Goal: Information Seeking & Learning: Learn about a topic

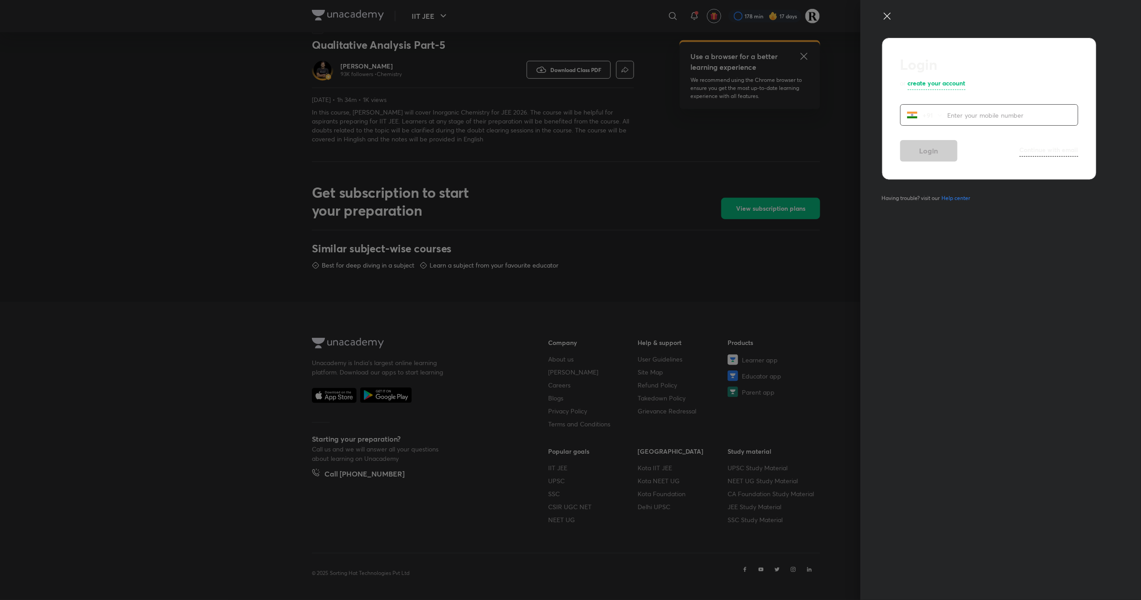
click at [887, 17] on icon at bounding box center [887, 16] width 11 height 11
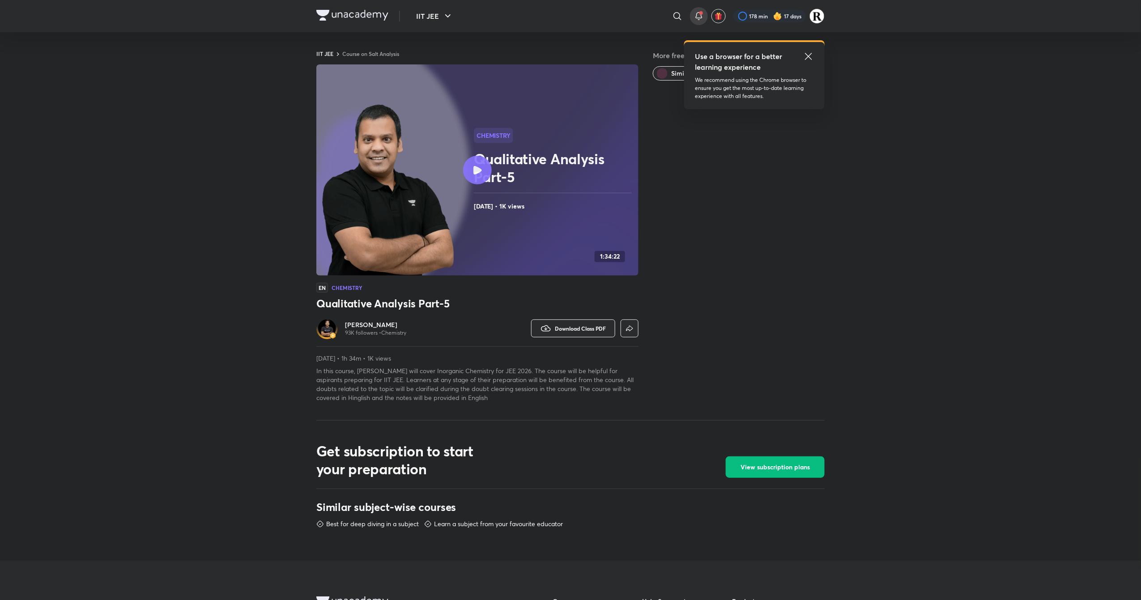
click at [698, 14] on icon at bounding box center [698, 16] width 11 height 11
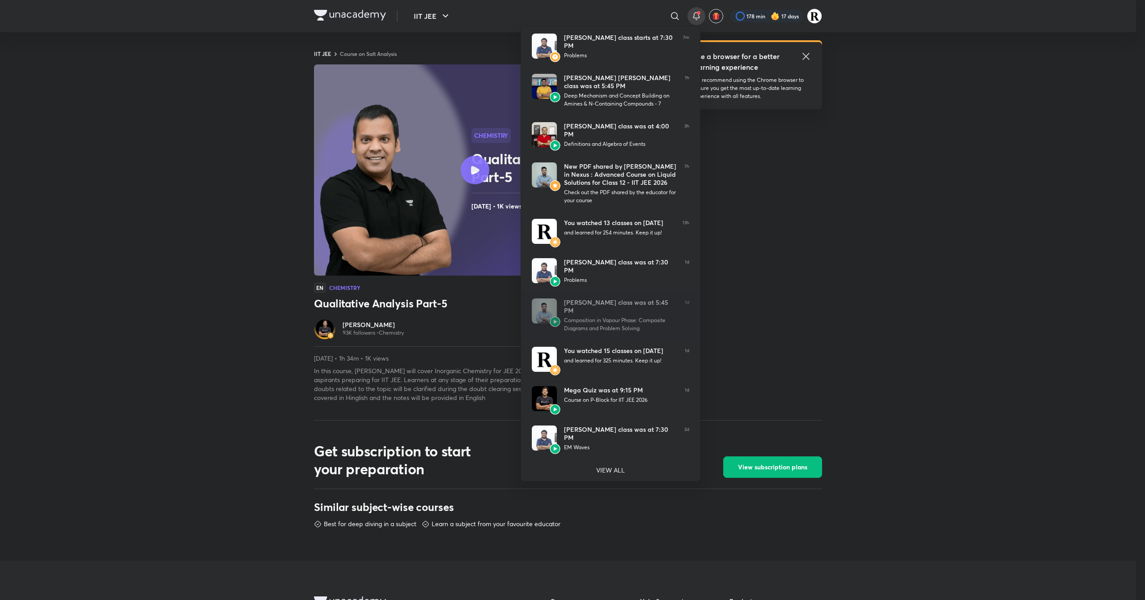
click at [458, 20] on div at bounding box center [572, 300] width 1145 height 600
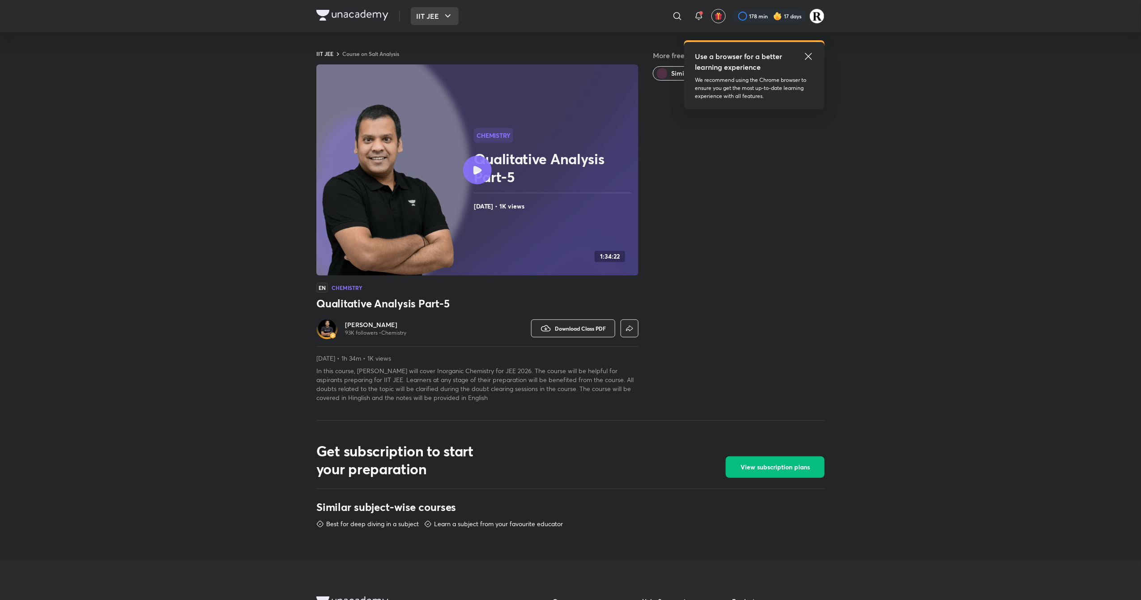
click at [438, 17] on button "IIT JEE" at bounding box center [435, 16] width 48 height 18
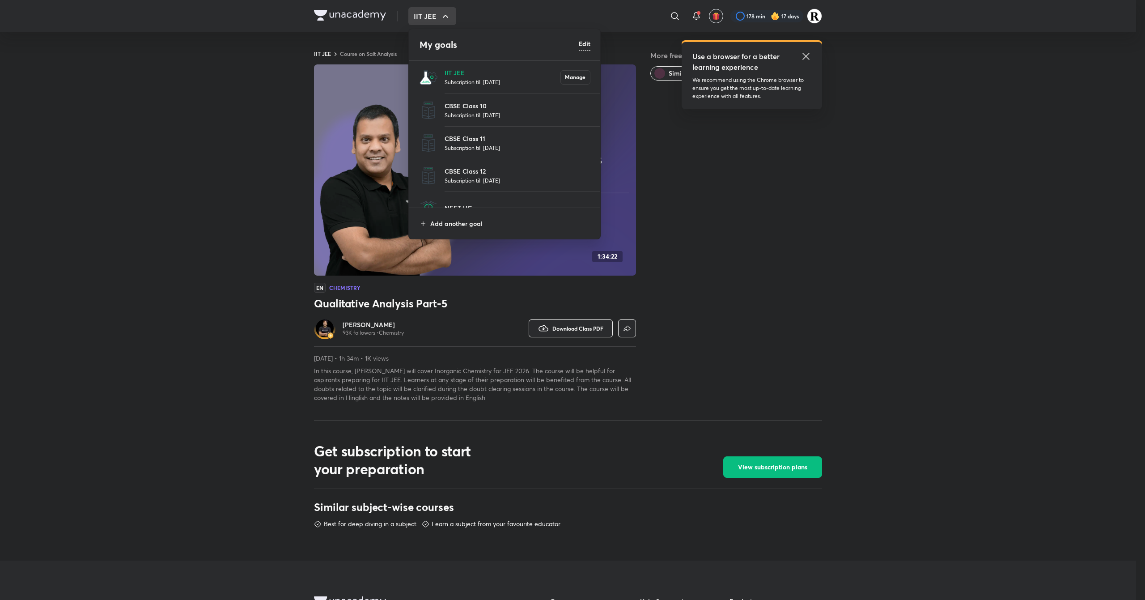
click at [437, 70] on li "IIT JEE Subscription till [DATE] Manage" at bounding box center [505, 77] width 192 height 33
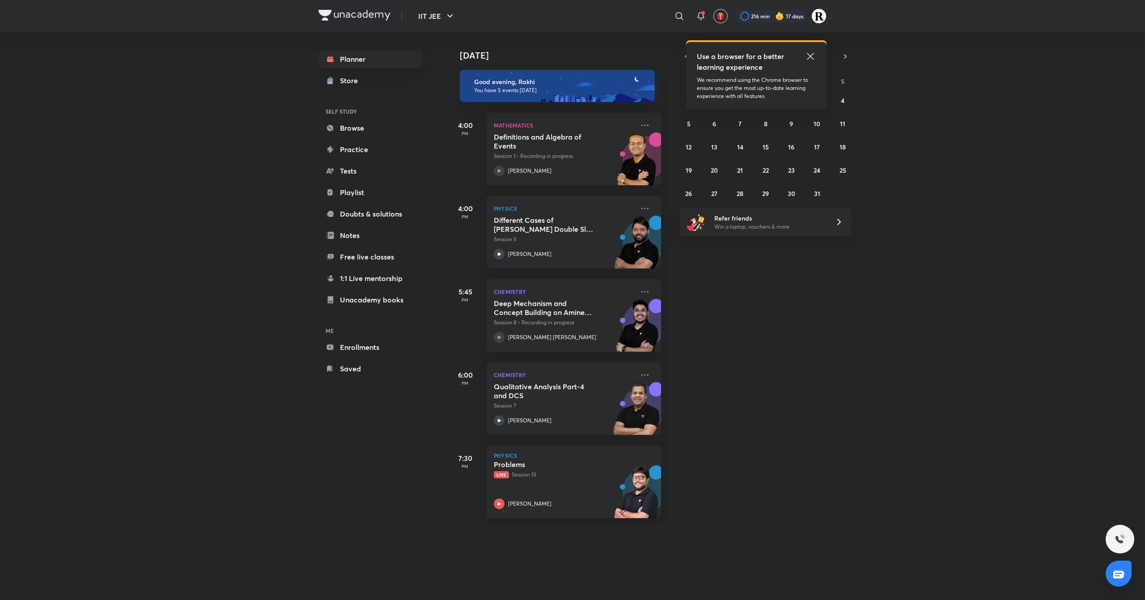
click at [812, 56] on icon at bounding box center [810, 56] width 11 height 11
click at [640, 290] on icon at bounding box center [645, 291] width 11 height 11
click at [734, 439] on div "[DATE] Good evening, Rakhi You have 5 events [DATE] 4:00 PM Mathematics Definit…" at bounding box center [795, 278] width 696 height 493
click at [640, 373] on icon at bounding box center [645, 374] width 11 height 11
click at [720, 496] on div "[DATE] Good evening, Rakhi You have 5 events [DATE] 4:00 PM Mathematics Definit…" at bounding box center [795, 278] width 696 height 493
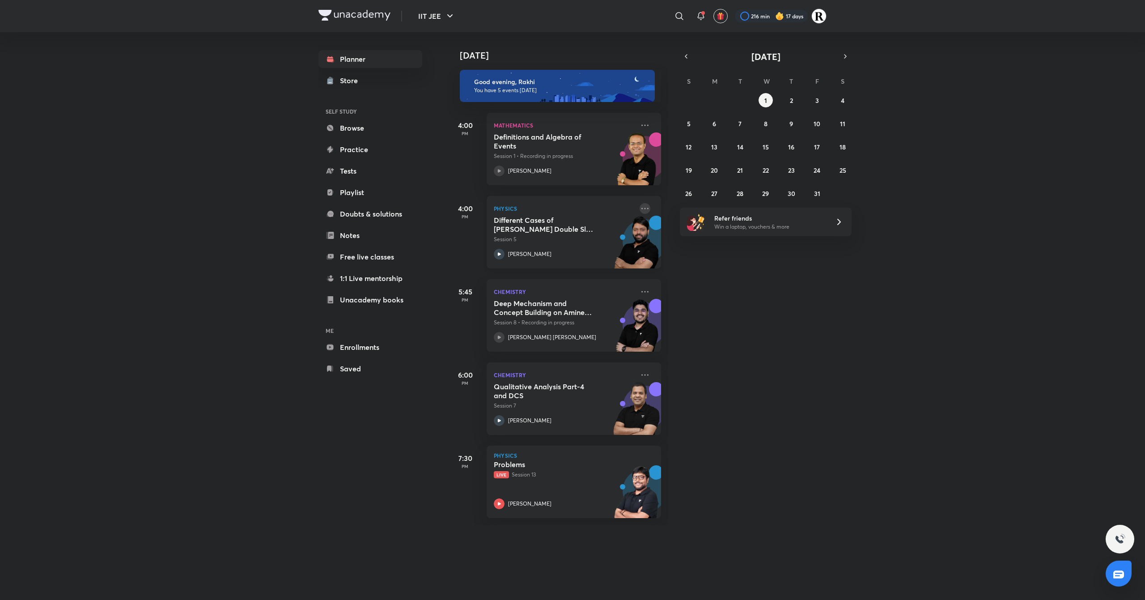
click at [640, 204] on icon at bounding box center [645, 208] width 11 height 11
click at [725, 378] on div "[DATE] Good evening, Rakhi You have 5 events [DATE] 4:00 PM Mathematics Definit…" at bounding box center [795, 278] width 696 height 493
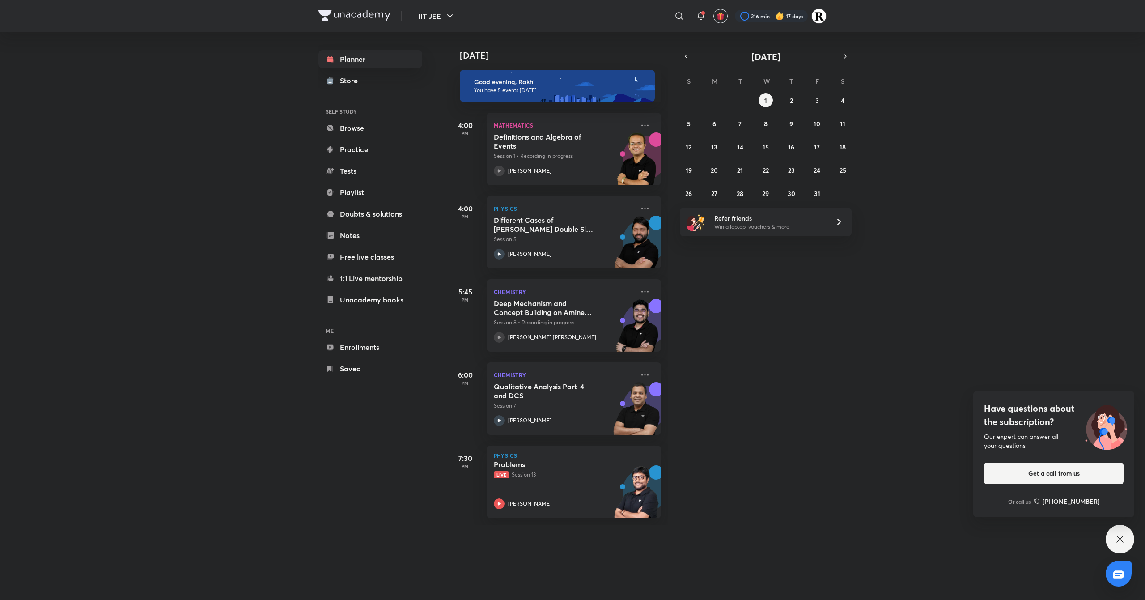
click at [353, 89] on div "Planner Store SELF STUDY Browse Practice Tests Playlist Doubts & solutions Note…" at bounding box center [370, 213] width 104 height 327
click at [353, 80] on div "Store" at bounding box center [351, 80] width 23 height 11
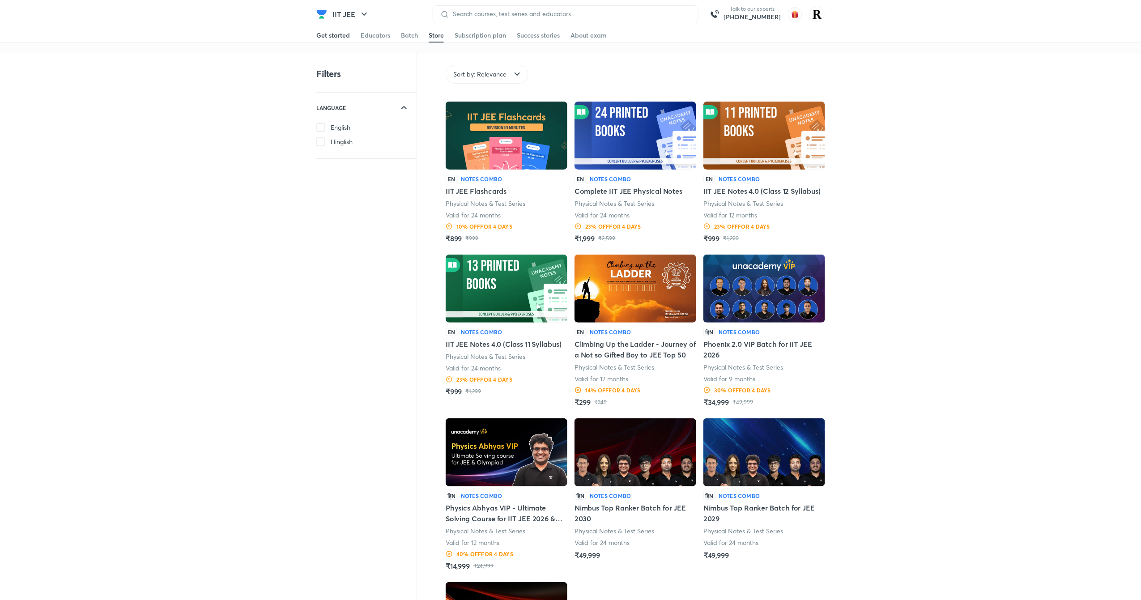
click at [344, 31] on div "Get started" at bounding box center [333, 35] width 34 height 9
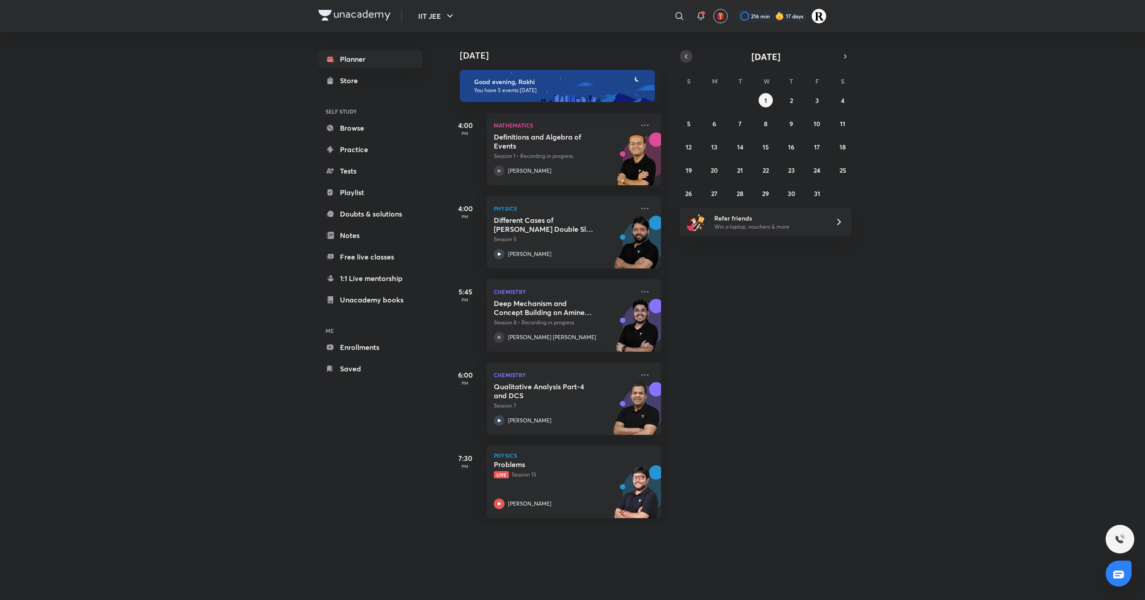
click at [690, 57] on button "button" at bounding box center [686, 56] width 13 height 13
click at [791, 174] on button "25" at bounding box center [791, 170] width 14 height 14
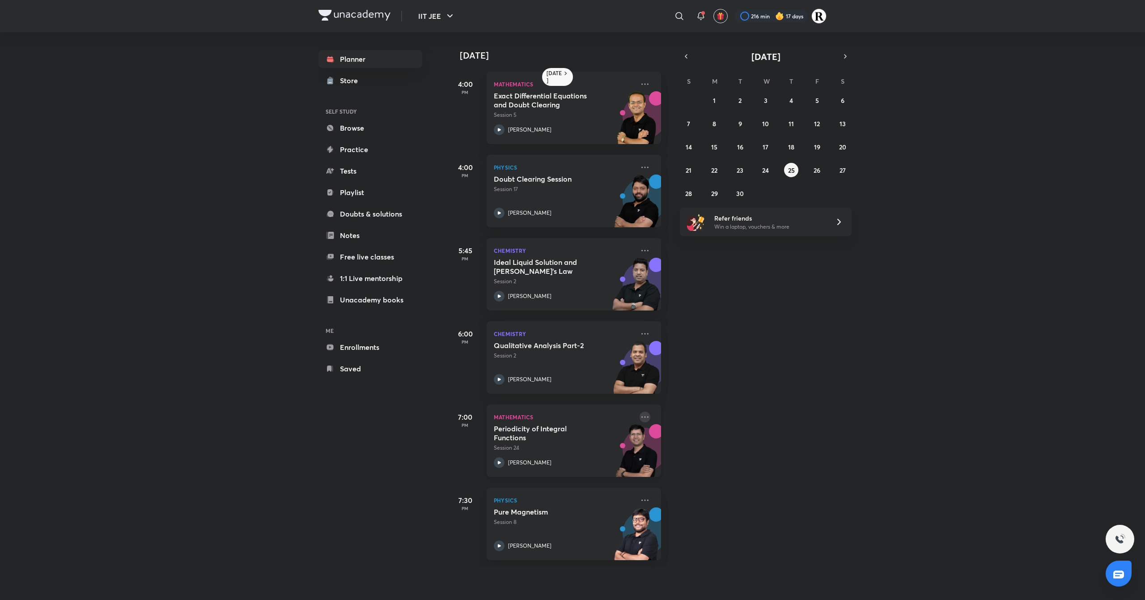
click at [640, 414] on icon at bounding box center [645, 417] width 11 height 11
click at [728, 496] on p "Go to course page" at bounding box center [705, 498] width 62 height 9
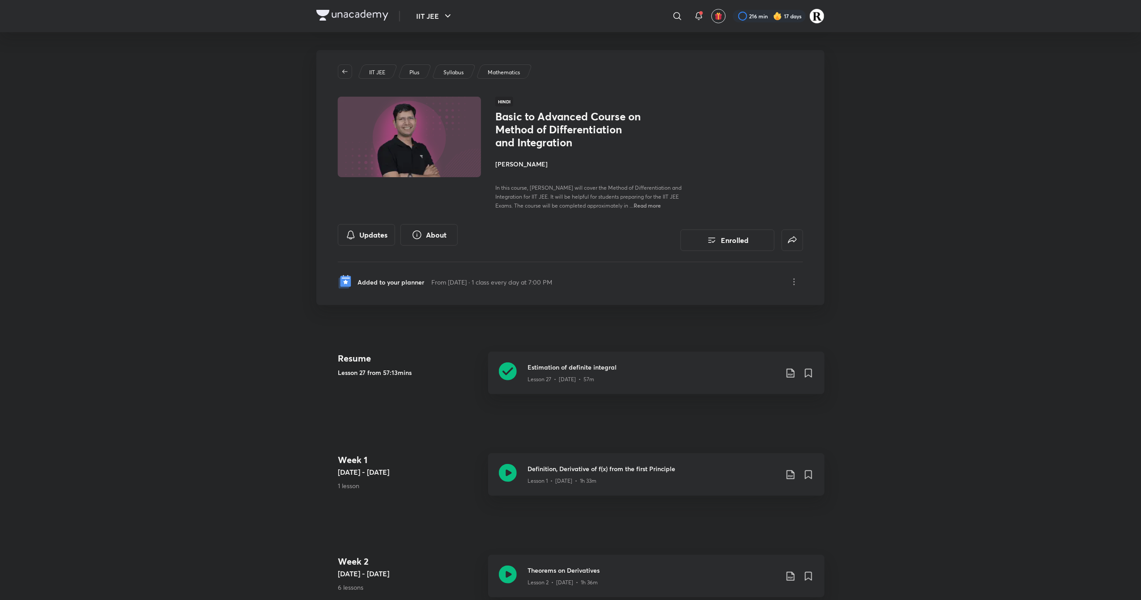
click at [520, 164] on h4 "[PERSON_NAME]" at bounding box center [595, 163] width 200 height 9
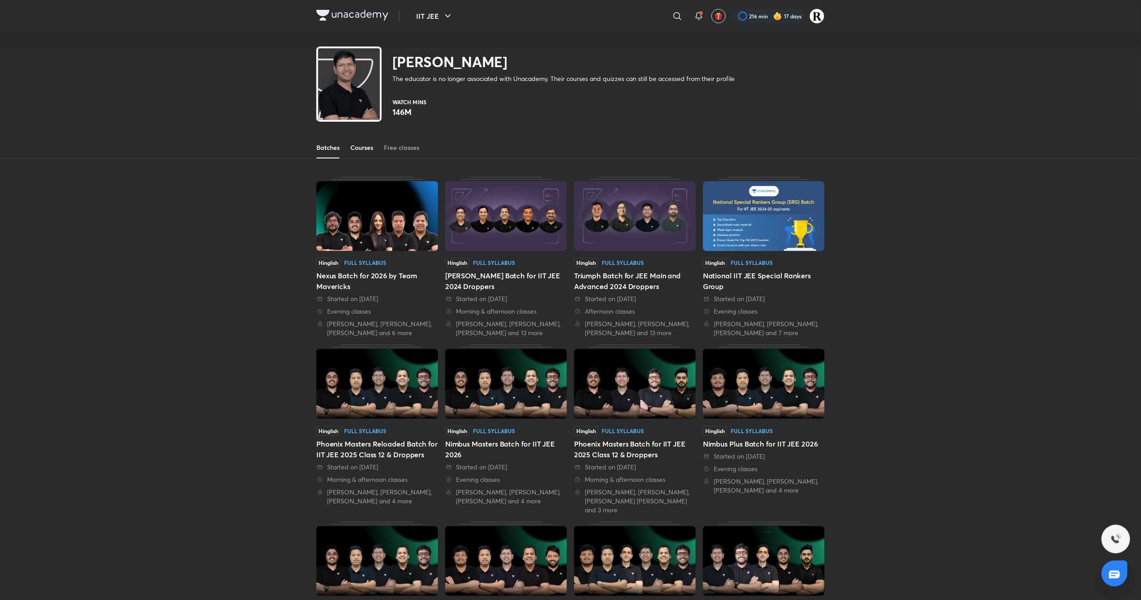
click at [361, 142] on link "Courses" at bounding box center [361, 147] width 23 height 21
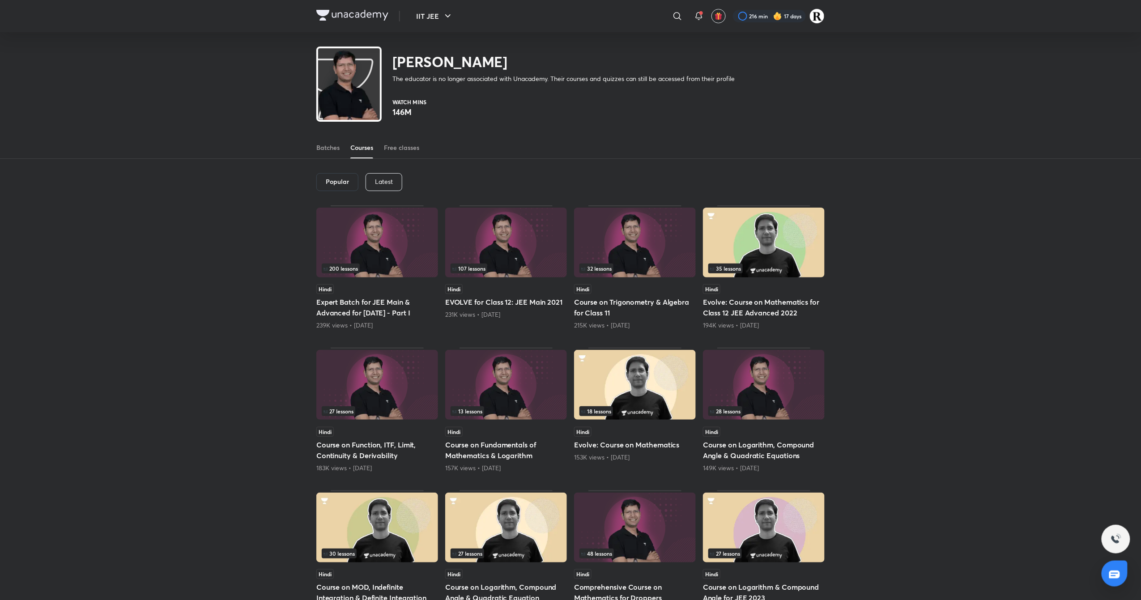
click at [386, 185] on p "Latest" at bounding box center [384, 181] width 18 height 7
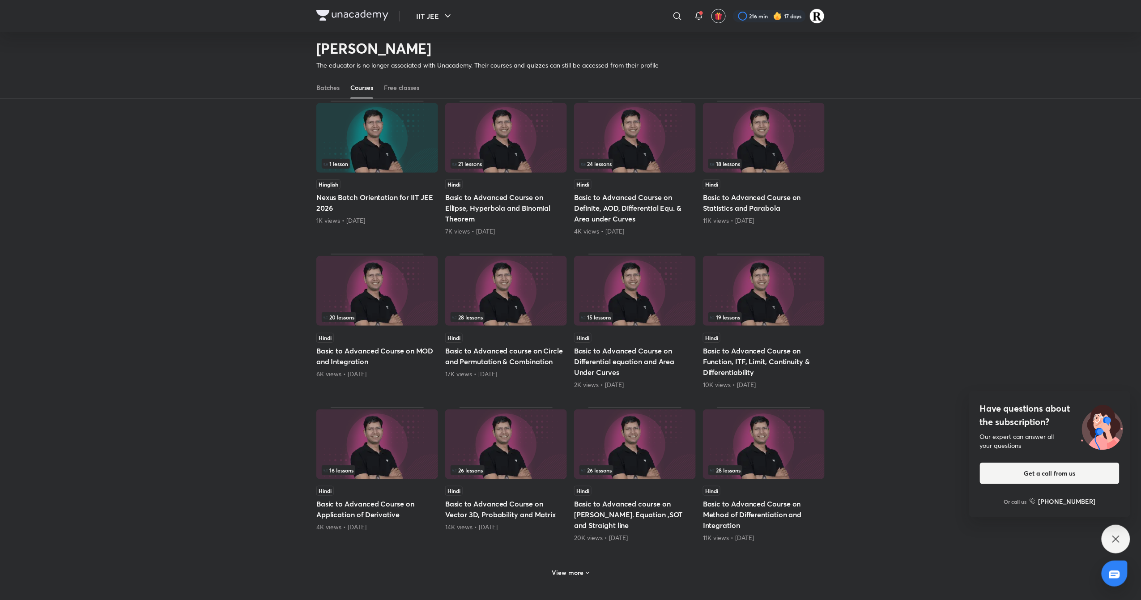
scroll to position [81, 0]
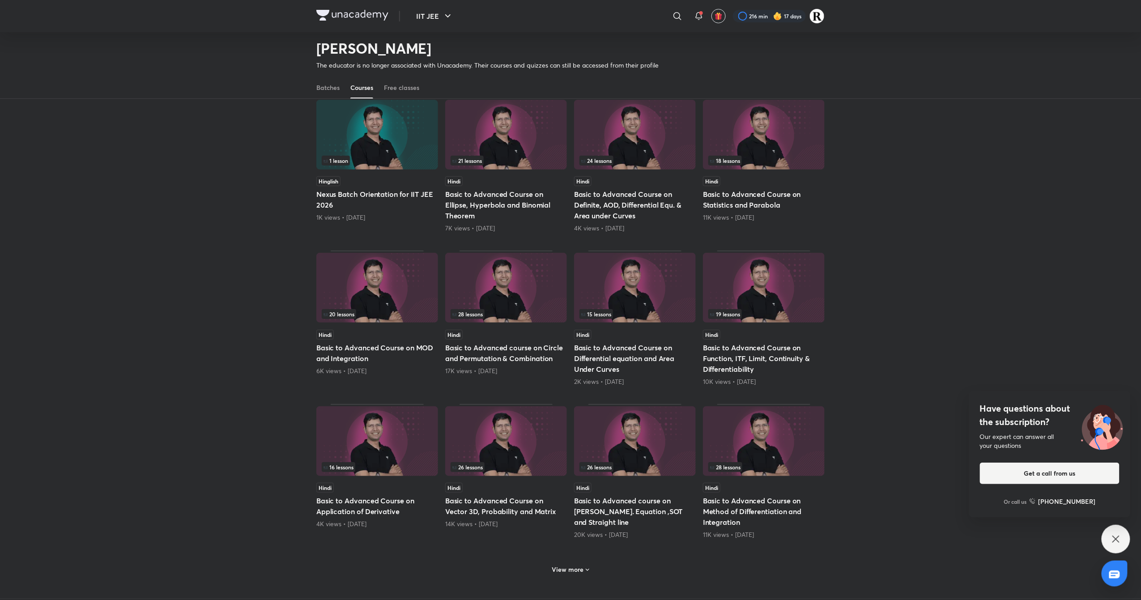
click at [569, 573] on h6 "View more" at bounding box center [568, 569] width 32 height 9
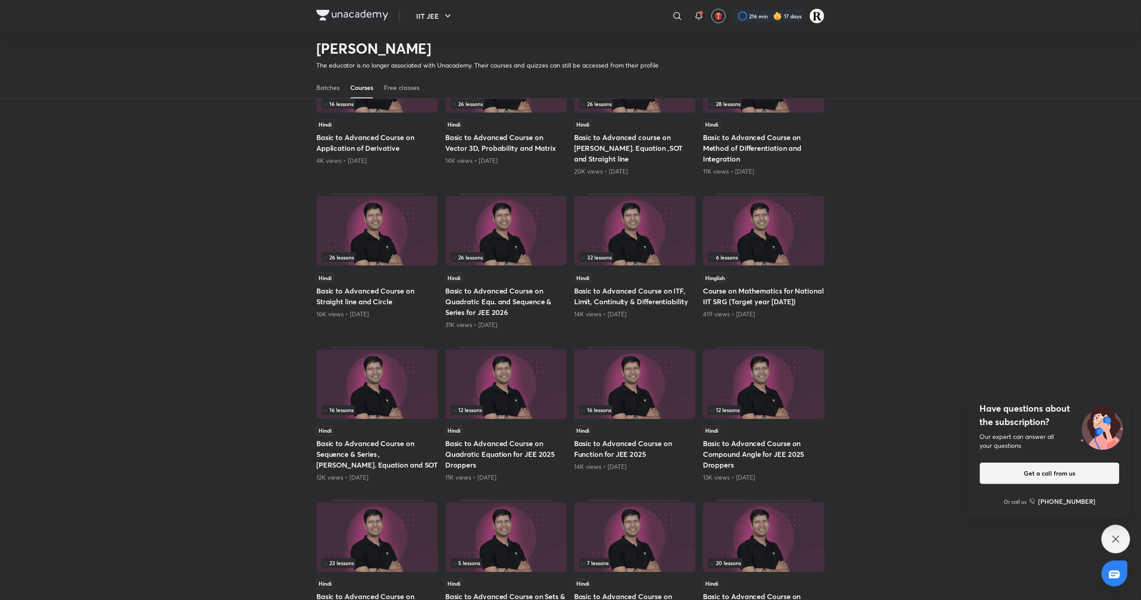
scroll to position [445, 0]
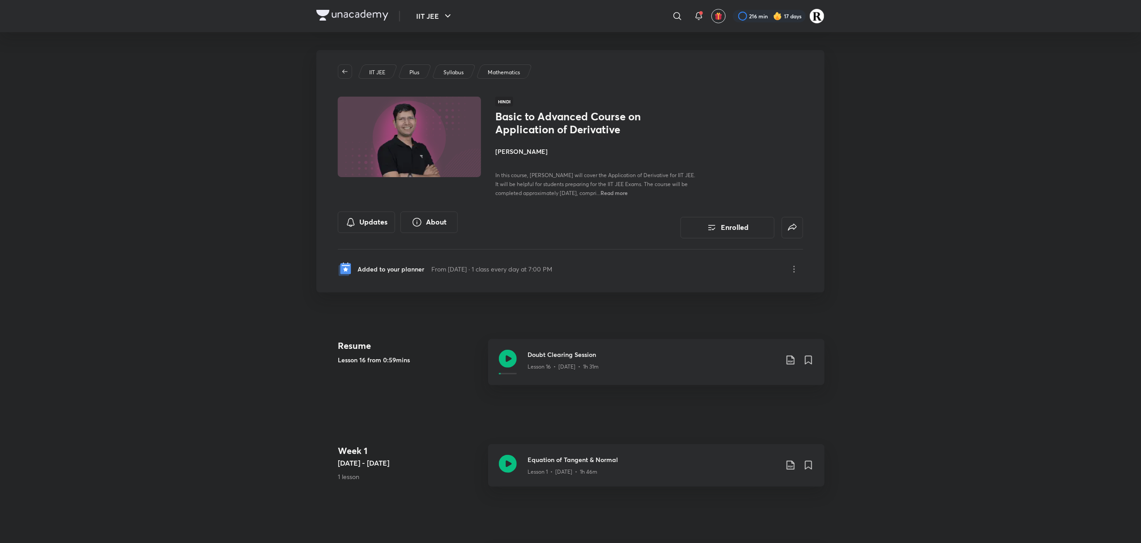
scroll to position [110, 0]
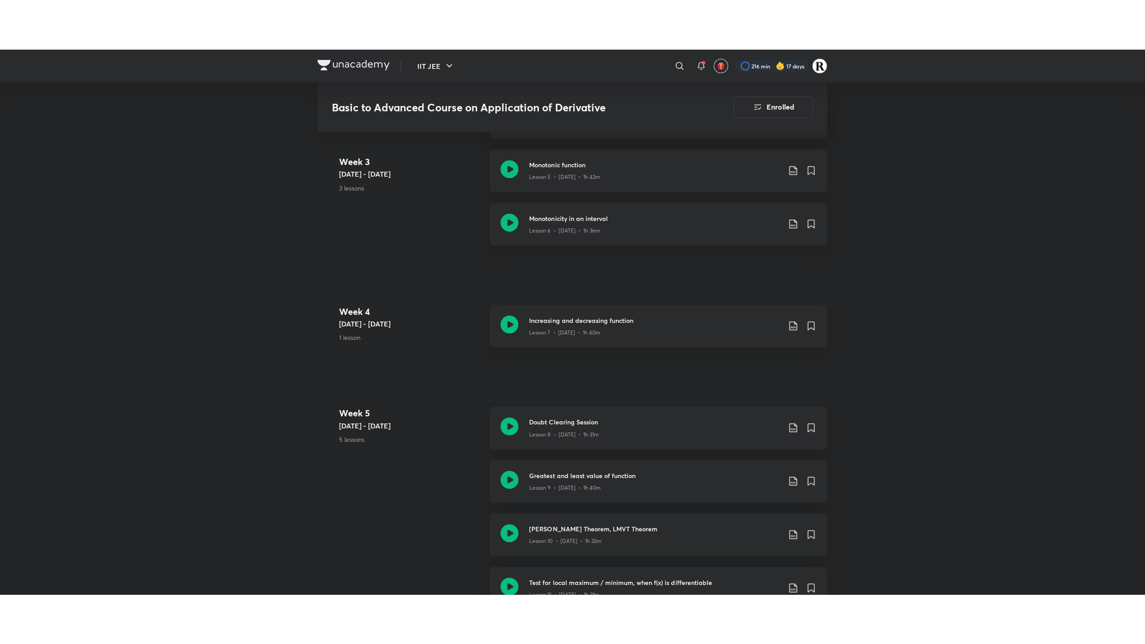
scroll to position [669, 0]
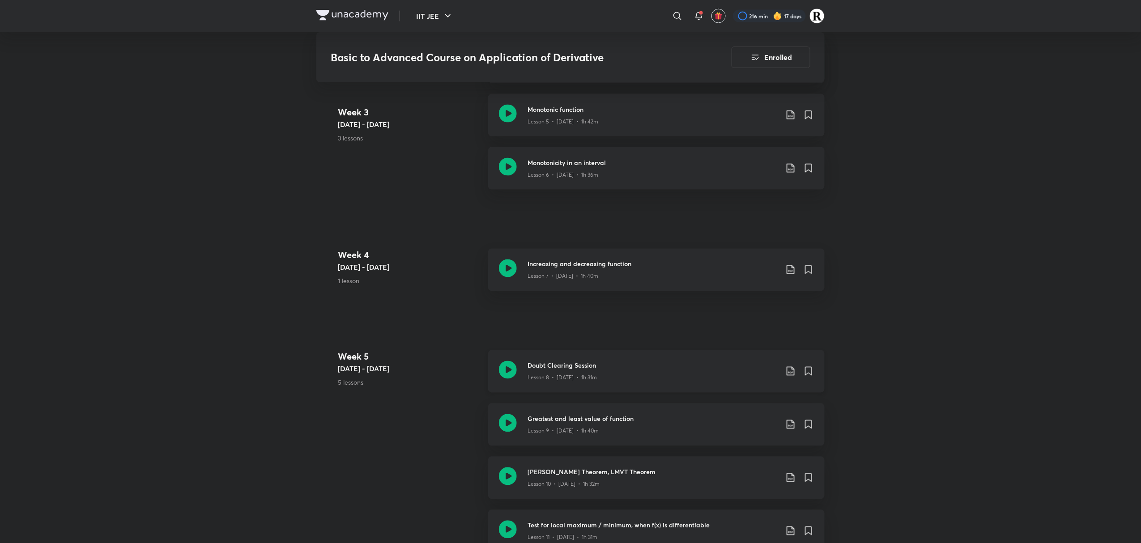
click at [504, 371] on icon at bounding box center [508, 370] width 18 height 18
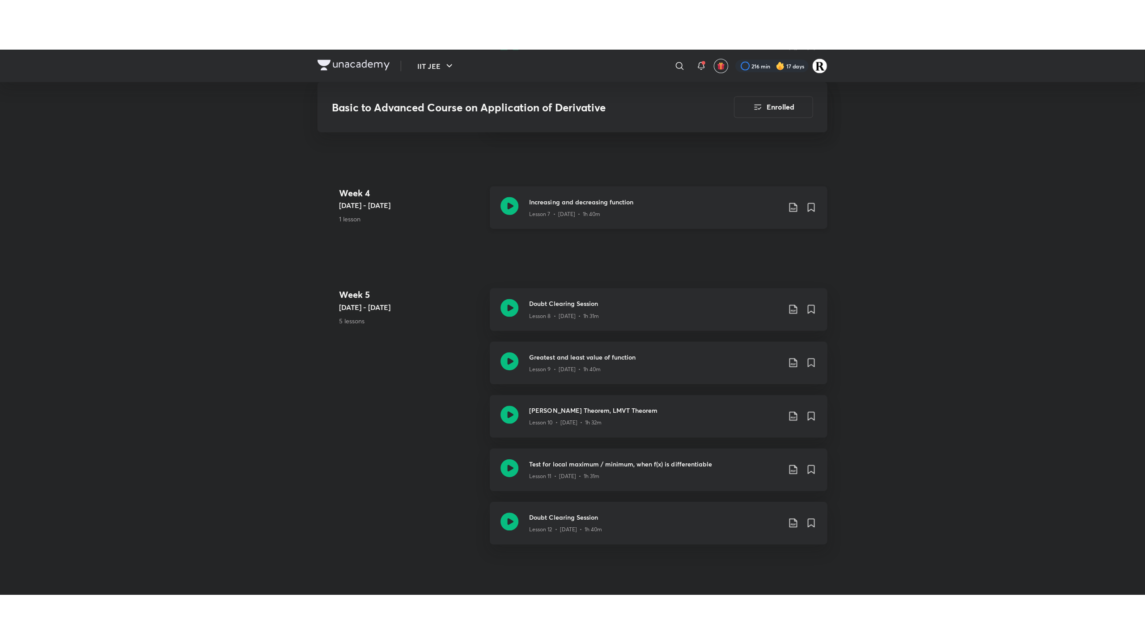
scroll to position [781, 0]
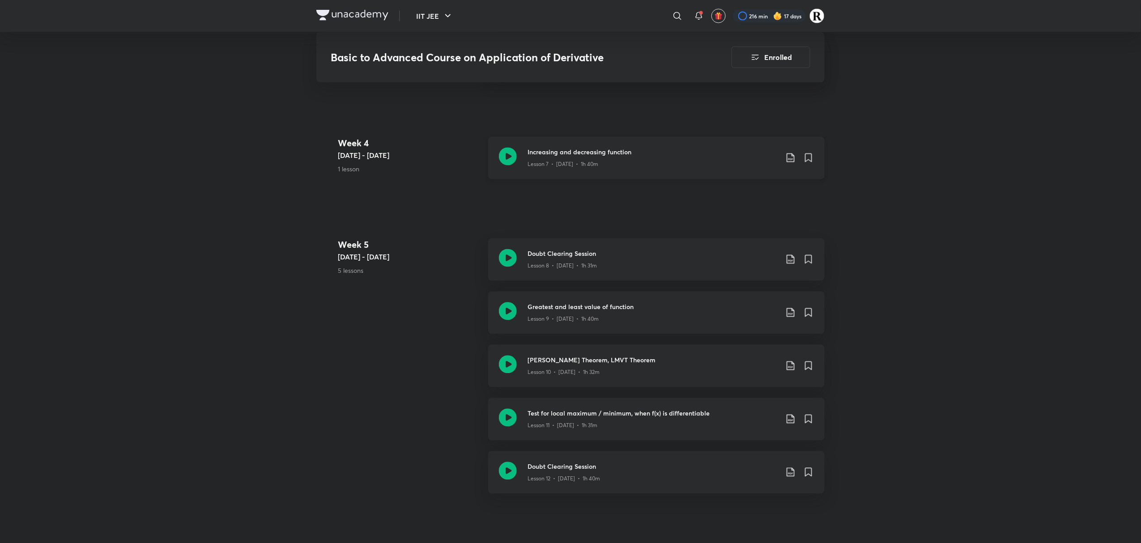
click at [510, 154] on icon at bounding box center [508, 157] width 18 height 18
